Goal: Task Accomplishment & Management: Manage account settings

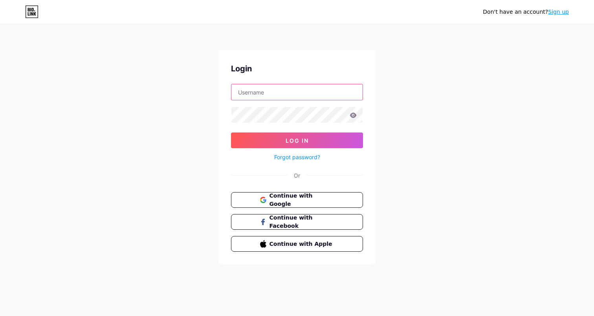
type input "menacyblack"
click at [297, 141] on button "Log In" at bounding box center [297, 141] width 132 height 16
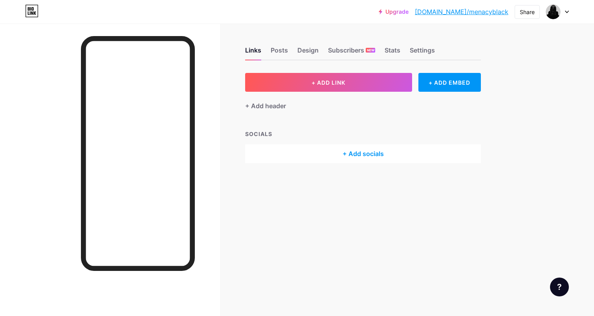
click at [351, 153] on div "+ Add socials" at bounding box center [363, 153] width 236 height 19
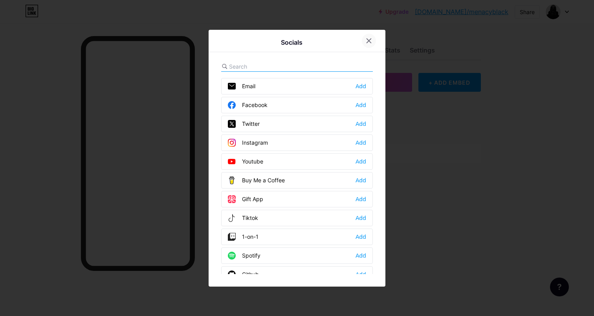
click at [368, 40] on icon at bounding box center [368, 41] width 6 height 6
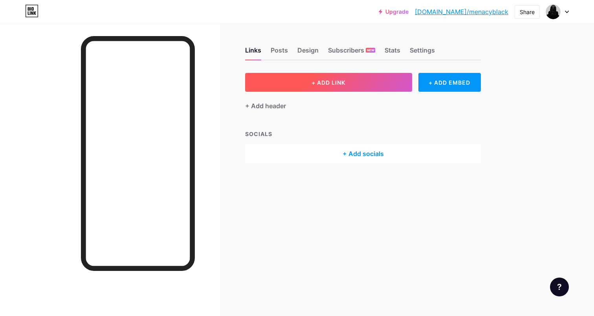
click at [356, 84] on button "+ ADD LINK" at bounding box center [328, 82] width 167 height 19
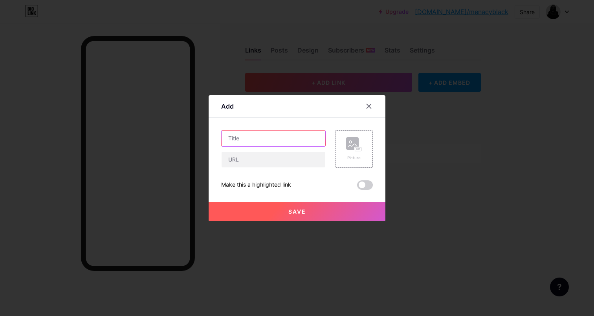
click at [265, 141] on input "text" at bounding box center [273, 139] width 104 height 16
type input "Airbit"
type input "[URL][DOMAIN_NAME]"
click at [285, 212] on button "Save" at bounding box center [296, 212] width 177 height 19
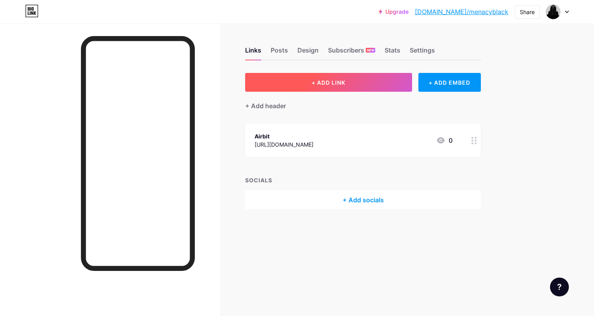
click at [343, 75] on button "+ ADD LINK" at bounding box center [328, 82] width 167 height 19
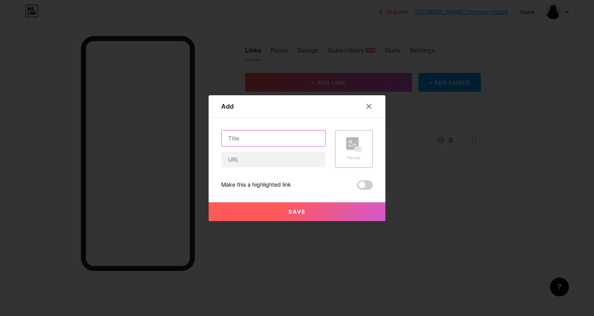
click at [297, 143] on input "text" at bounding box center [273, 139] width 104 height 16
type input "Instagram"
type input "[URL][DOMAIN_NAME]"
click at [288, 212] on span "Save" at bounding box center [297, 211] width 18 height 7
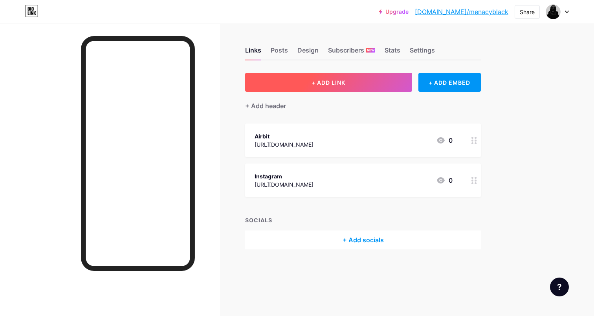
click at [354, 84] on button "+ ADD LINK" at bounding box center [328, 82] width 167 height 19
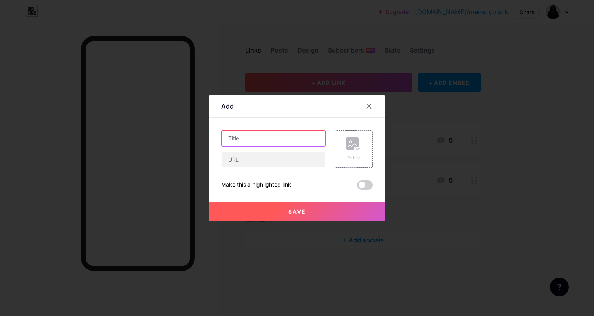
click at [284, 142] on input "text" at bounding box center [273, 139] width 104 height 16
type input "Threads"
type input "[URL][DOMAIN_NAME]"
click at [288, 210] on span "Save" at bounding box center [297, 211] width 18 height 7
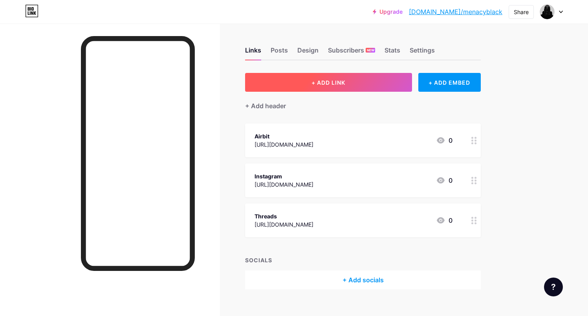
click at [328, 83] on span "+ ADD LINK" at bounding box center [328, 82] width 34 height 7
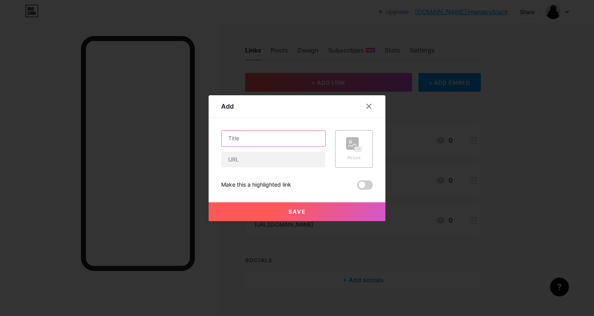
click at [244, 141] on input "text" at bounding box center [273, 139] width 104 height 16
type input "Steam"
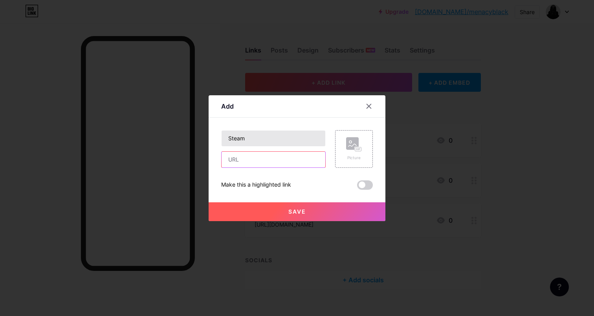
paste input "[URL][DOMAIN_NAME]"
type input "[URL][DOMAIN_NAME]"
click at [296, 208] on button "Save" at bounding box center [296, 212] width 177 height 19
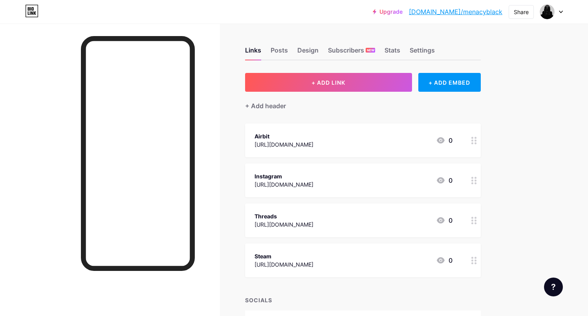
click at [486, 12] on link "[DOMAIN_NAME]/menacyblack" at bounding box center [455, 11] width 93 height 9
click at [282, 182] on div "[URL][DOMAIN_NAME]" at bounding box center [283, 185] width 59 height 8
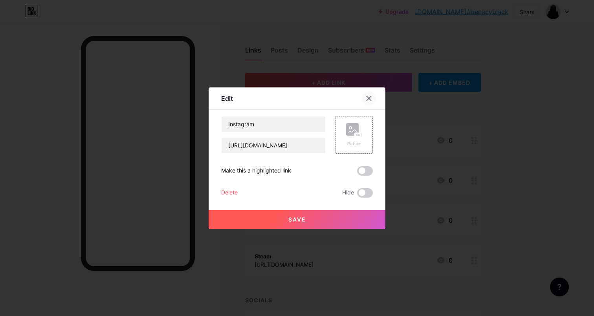
click at [367, 100] on icon at bounding box center [369, 98] width 4 height 4
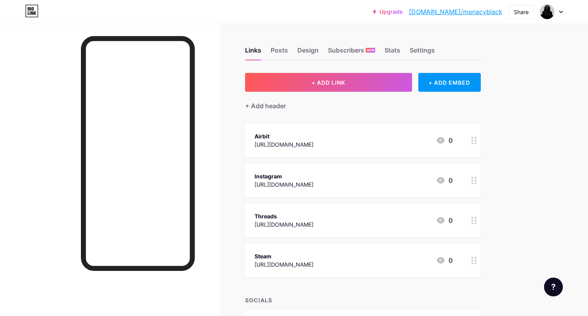
click at [468, 13] on link "[DOMAIN_NAME]/menacyblack" at bounding box center [455, 11] width 93 height 9
